Goal: Information Seeking & Learning: Check status

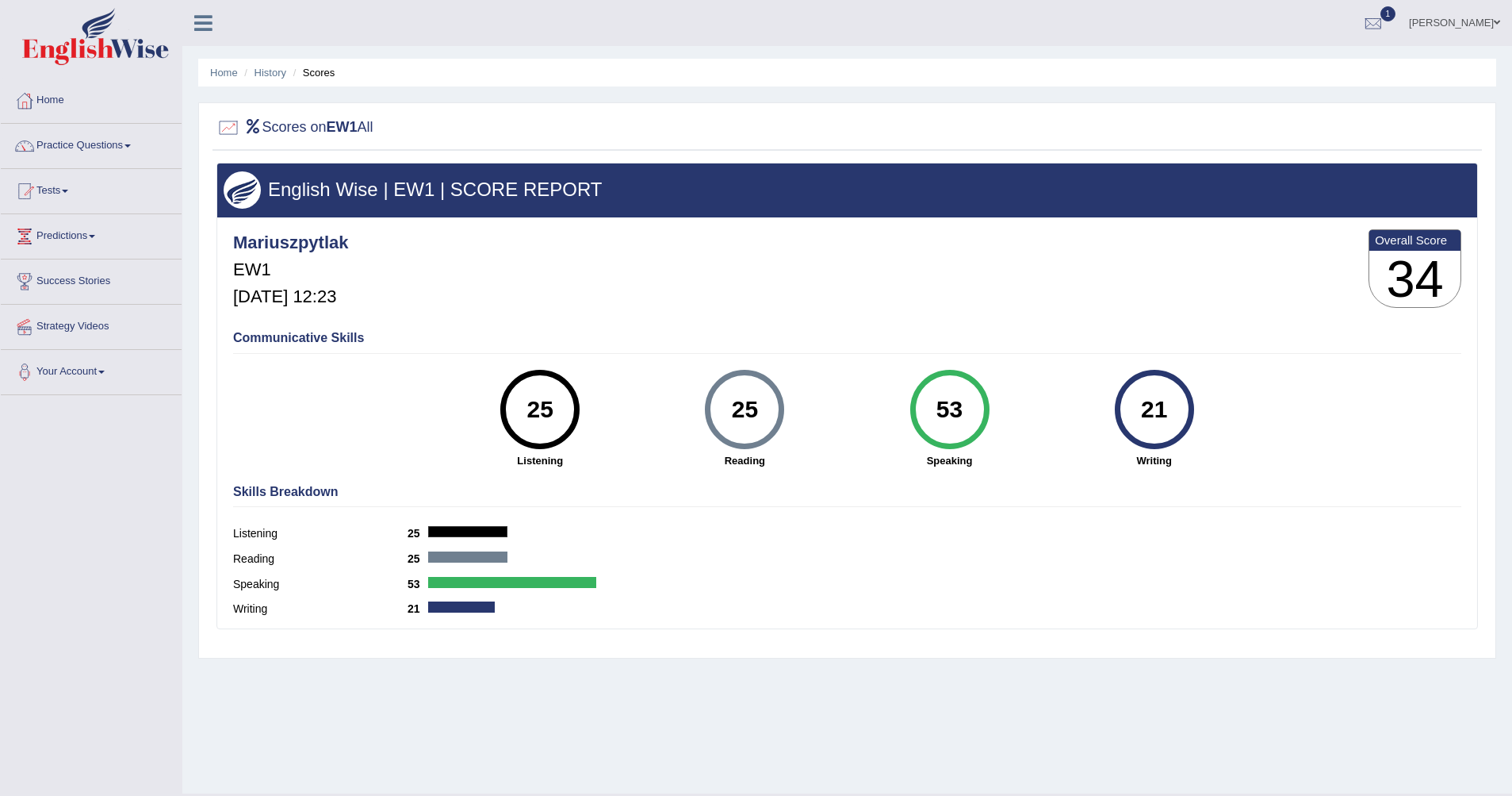
scroll to position [38, 0]
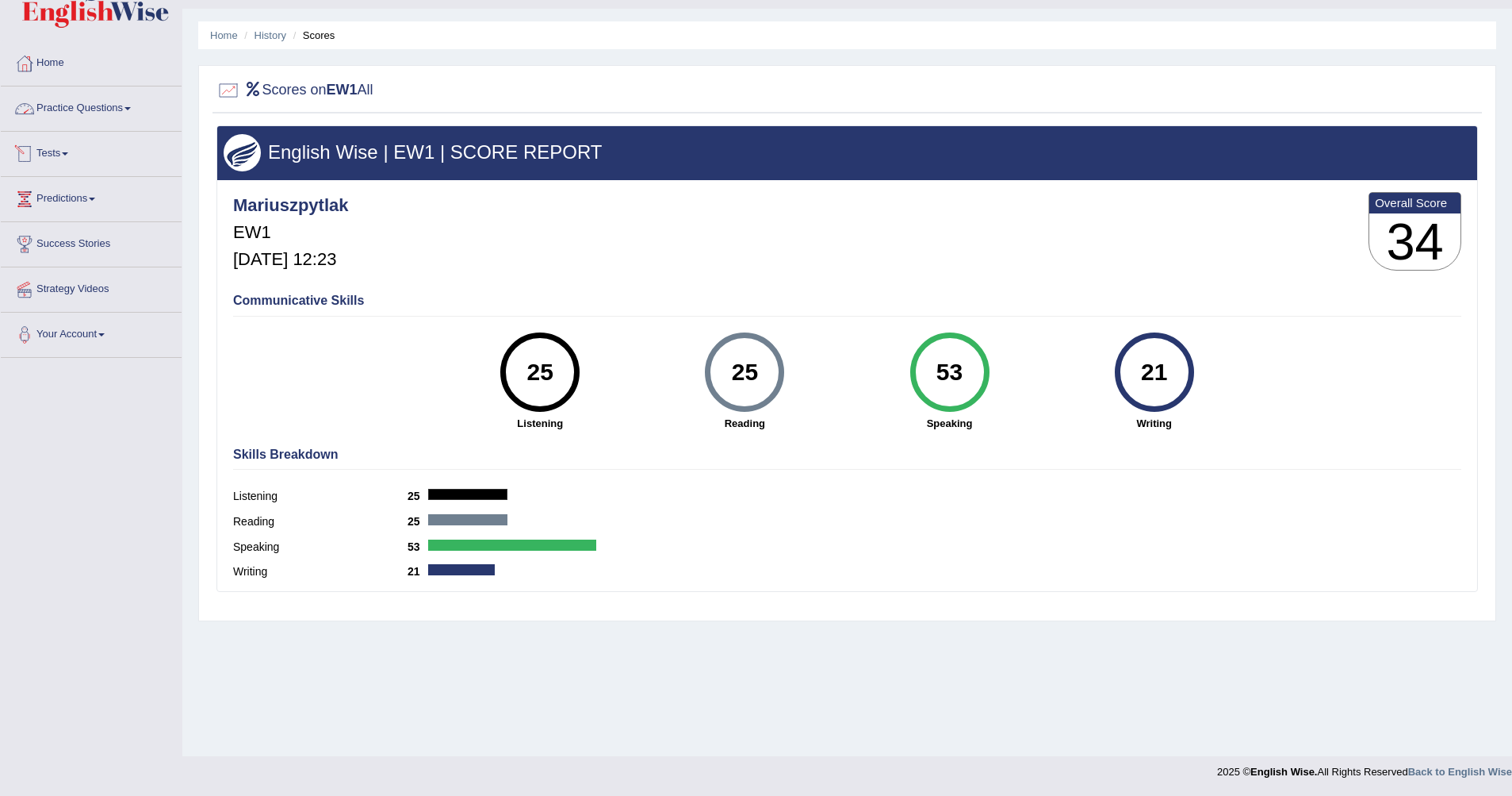
click at [65, 158] on link "Tests" at bounding box center [91, 151] width 181 height 39
click at [71, 220] on link "Take Mock Test" at bounding box center [104, 219] width 149 height 28
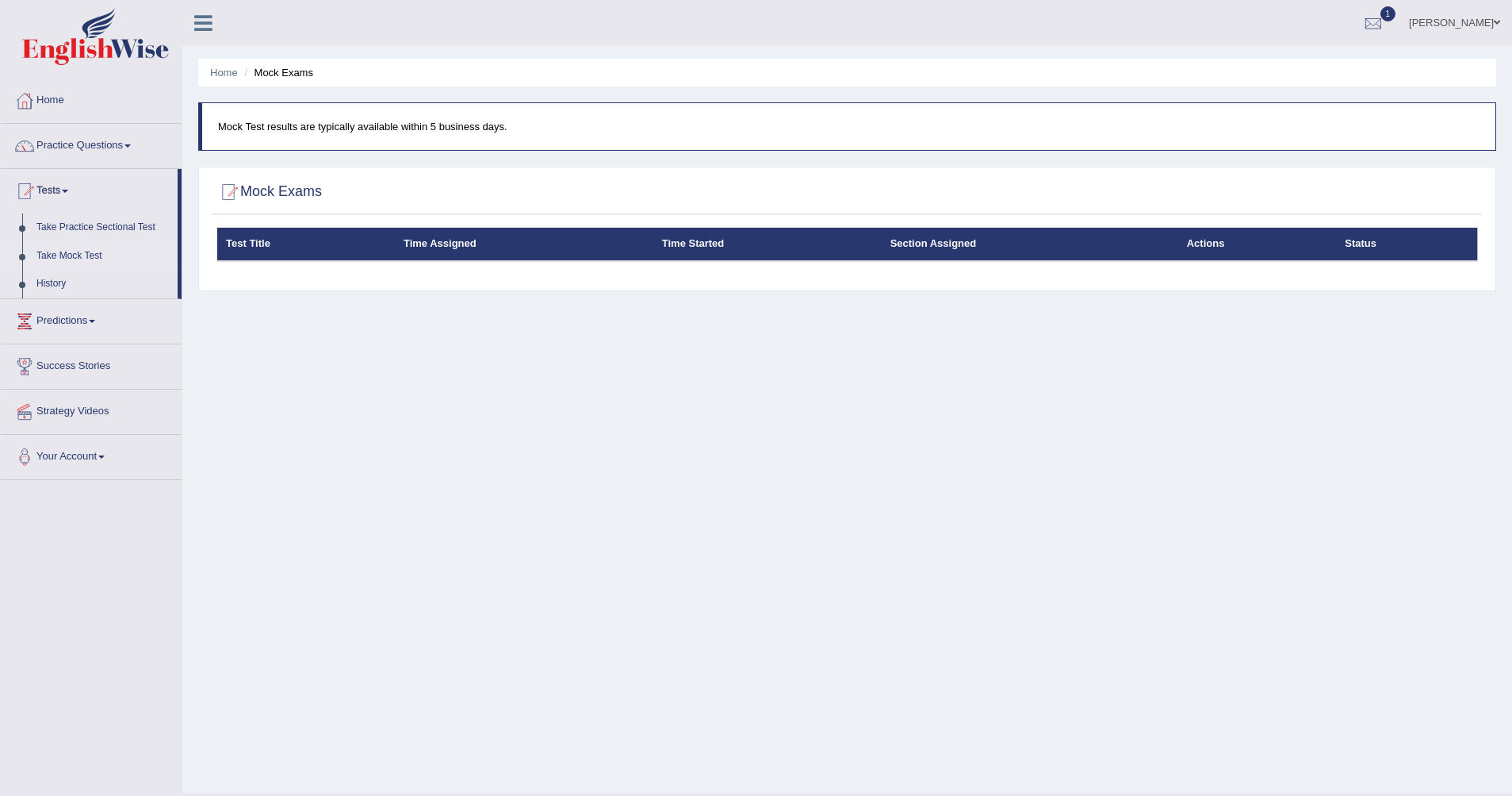
click at [75, 260] on link "Take Mock Test" at bounding box center [104, 256] width 149 height 28
click at [1385, 23] on div at bounding box center [1373, 23] width 23 height 23
click at [837, 38] on ul "Mariusz Pytlak Toggle navigation Username: Mariuszpytlak Access Type: Online Su…" at bounding box center [1046, 23] width 931 height 45
click at [81, 185] on link "Tests" at bounding box center [89, 188] width 177 height 39
click at [81, 185] on link "Tests" at bounding box center [91, 188] width 181 height 39
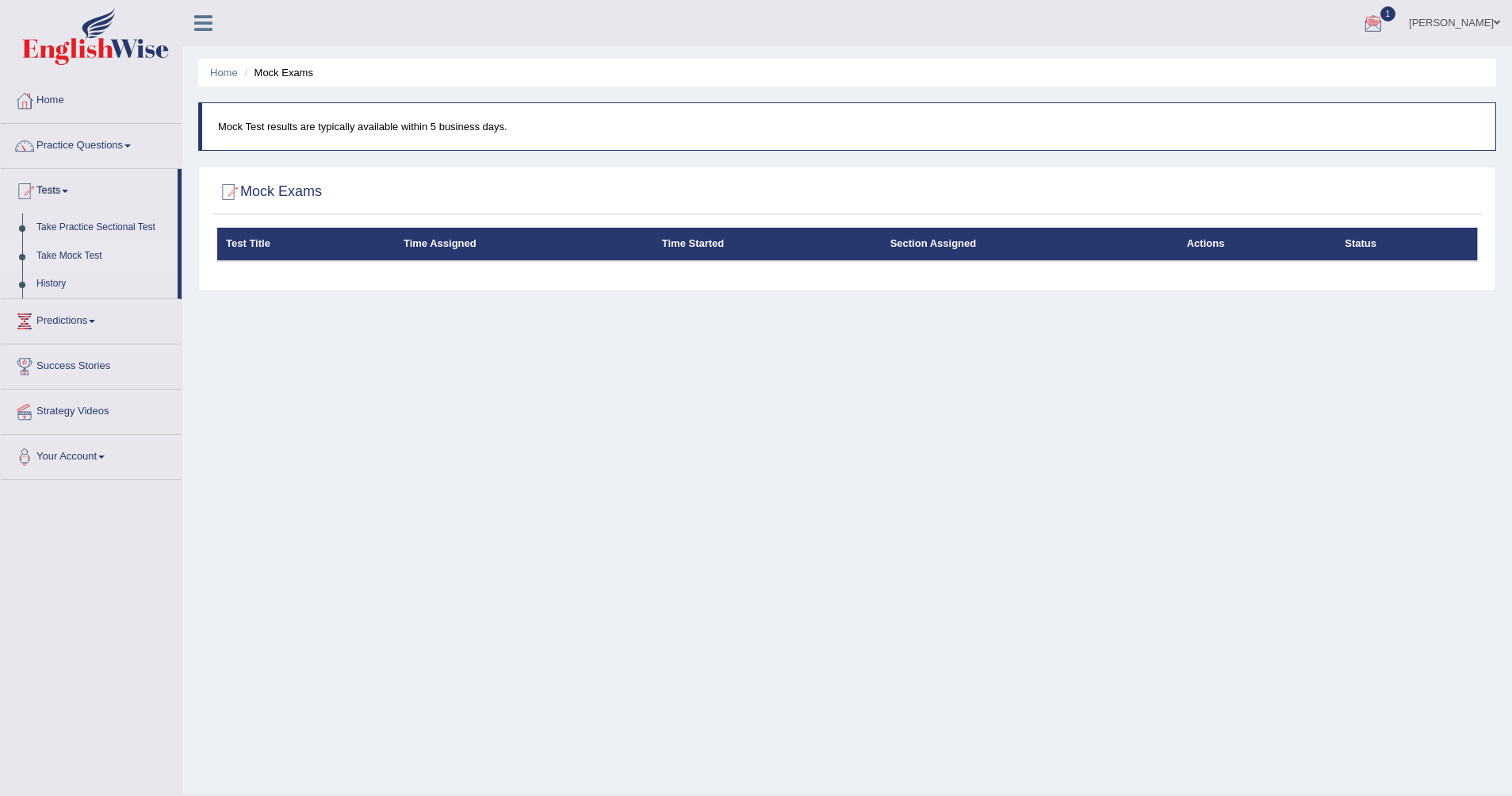
click at [77, 255] on link "Take Mock Test" at bounding box center [104, 256] width 149 height 28
click at [298, 190] on h2 "Mock Exams" at bounding box center [269, 192] width 105 height 23
click at [558, 233] on th "Time Assigned" at bounding box center [524, 245] width 259 height 33
click at [377, 126] on p "Mock Test results are typically available within 5 business days." at bounding box center [848, 126] width 1262 height 15
click at [215, 72] on link "Home" at bounding box center [224, 73] width 28 height 12
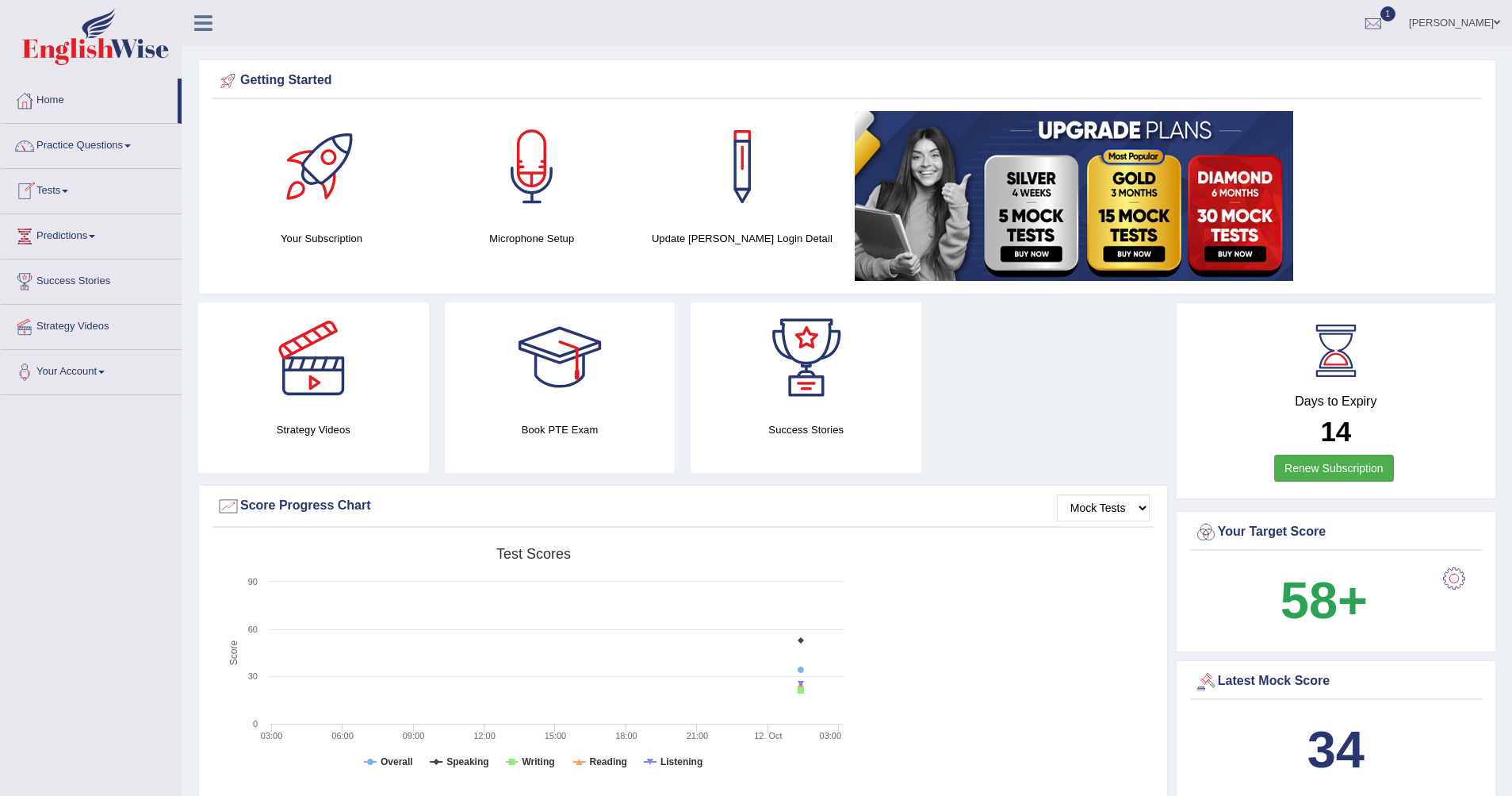
click at [64, 183] on link "Tests" at bounding box center [91, 188] width 181 height 39
click at [73, 248] on link "Take Mock Test" at bounding box center [104, 256] width 149 height 28
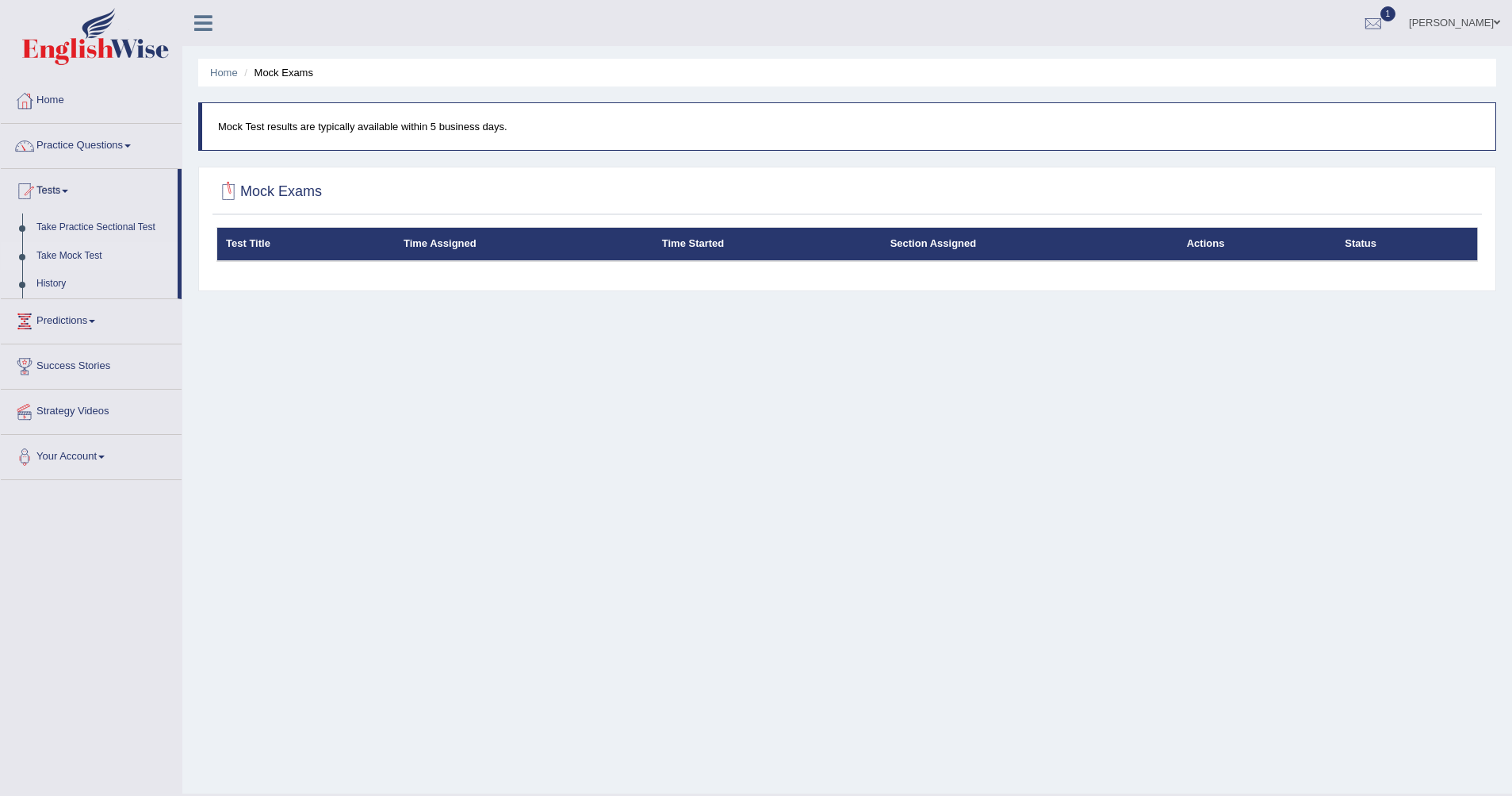
click at [315, 283] on div "Mock Exams Test Title Time Assigned Time Started Section Assigned Actions Status" at bounding box center [847, 228] width 1298 height 124
